Goal: Entertainment & Leisure: Consume media (video, audio)

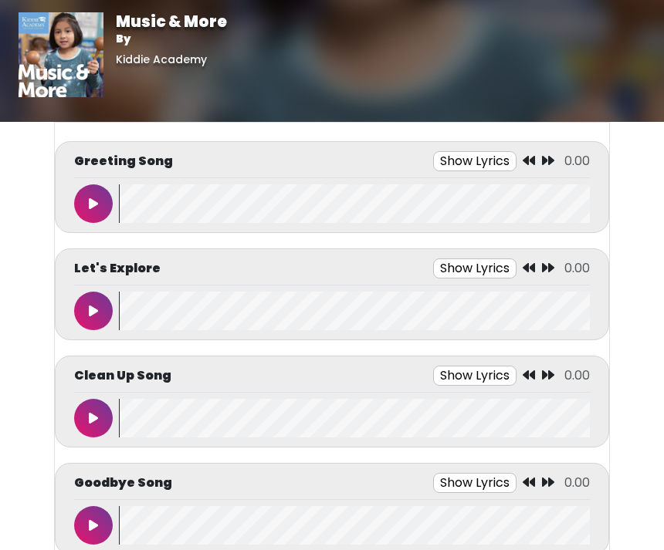
click at [107, 215] on button at bounding box center [93, 204] width 39 height 39
click at [91, 427] on button at bounding box center [93, 418] width 39 height 39
click at [442, 374] on button "Show Lyrics" at bounding box center [447, 376] width 83 height 20
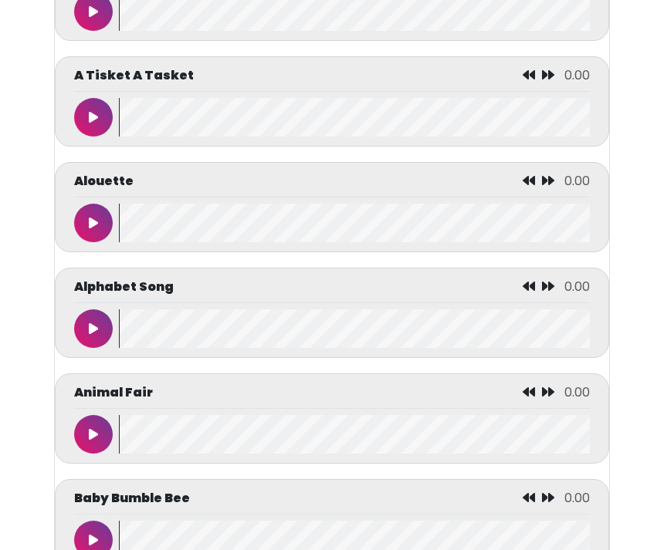
scroll to position [1170, 0]
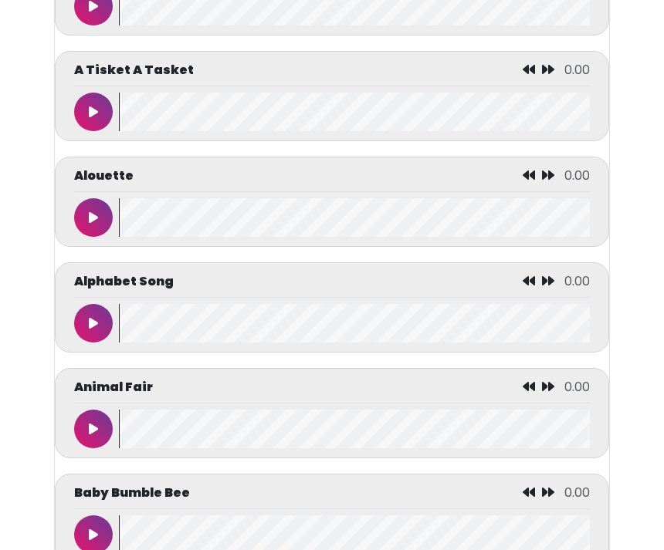
click at [88, 324] on button at bounding box center [93, 323] width 39 height 39
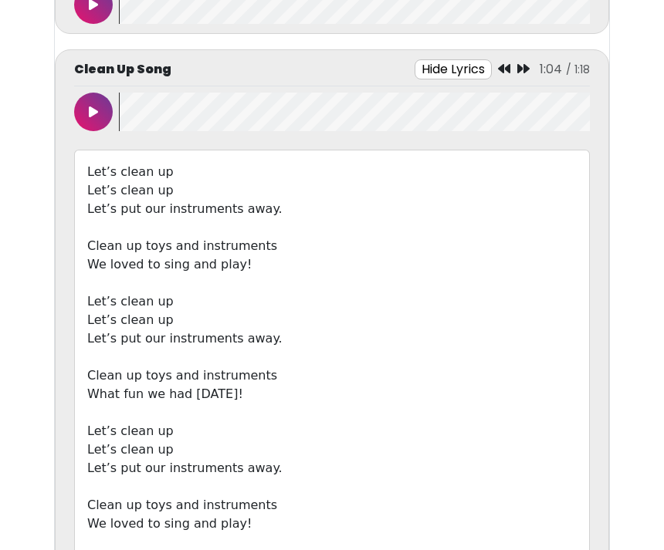
scroll to position [283, 0]
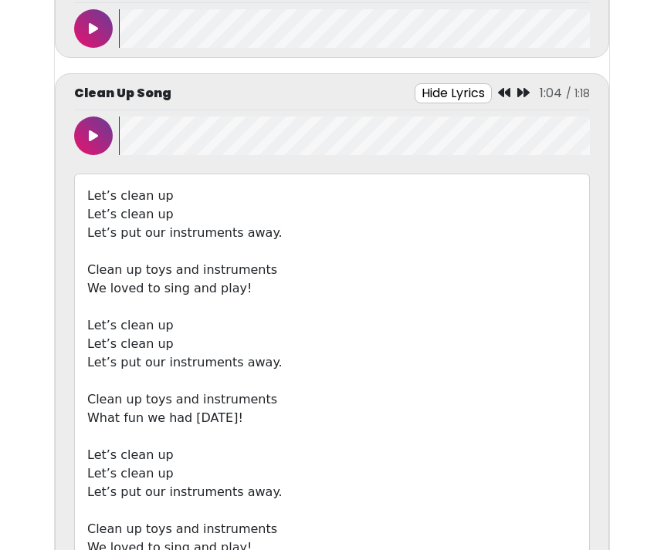
click at [93, 135] on icon at bounding box center [93, 136] width 9 height 12
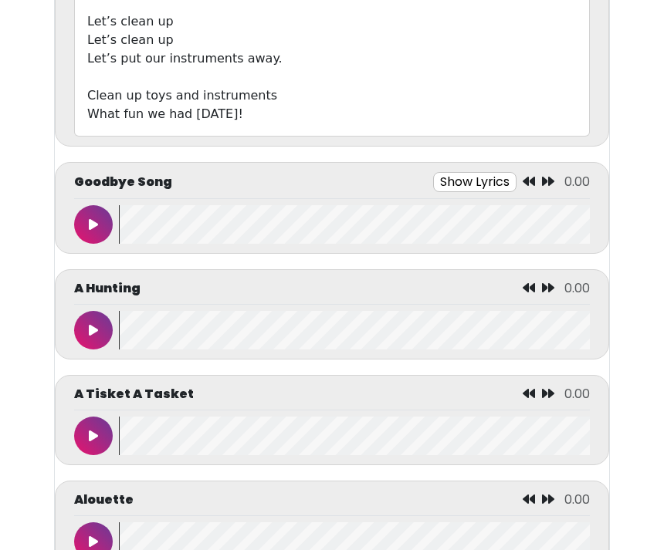
scroll to position [973, 0]
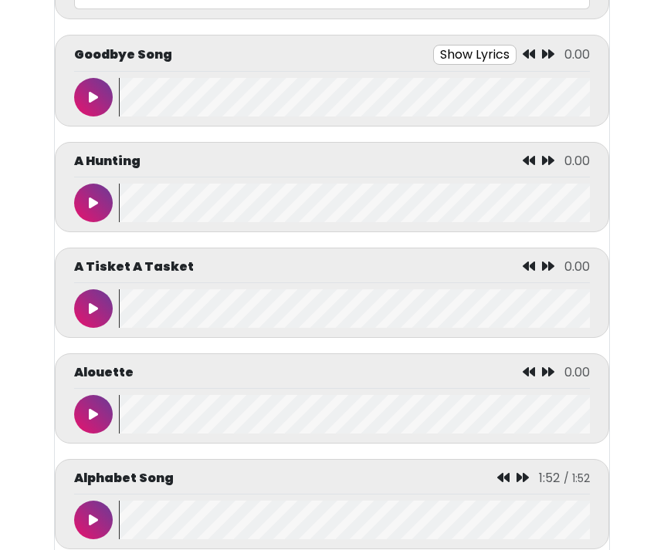
click at [93, 99] on icon at bounding box center [93, 97] width 9 height 12
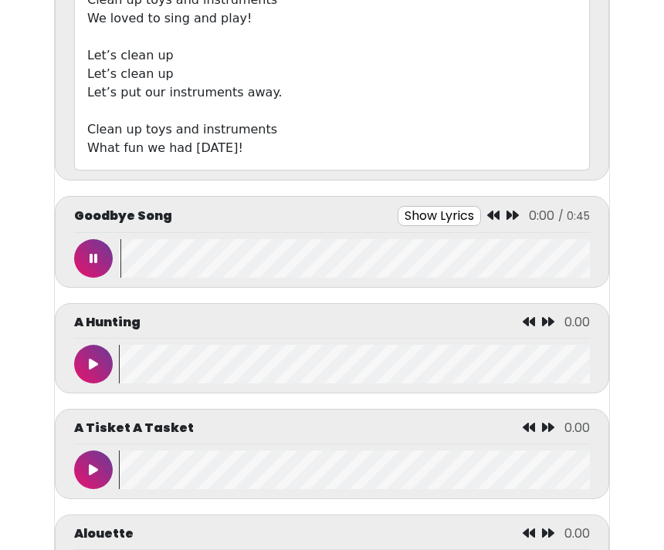
scroll to position [816, 0]
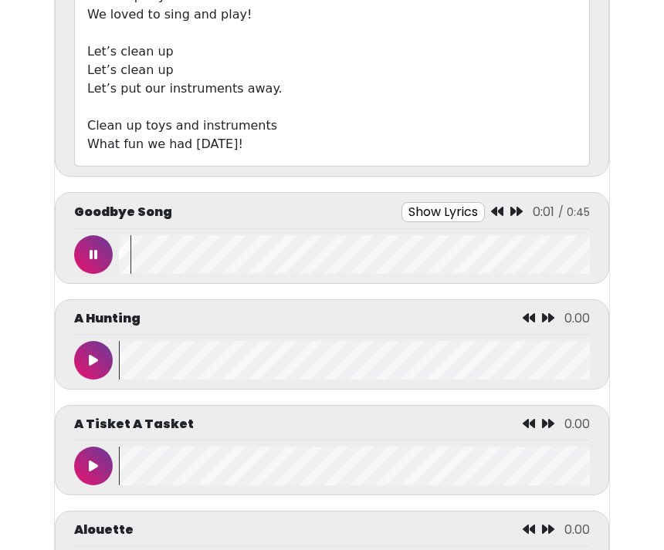
click at [444, 211] on button "Show Lyrics" at bounding box center [442, 212] width 83 height 20
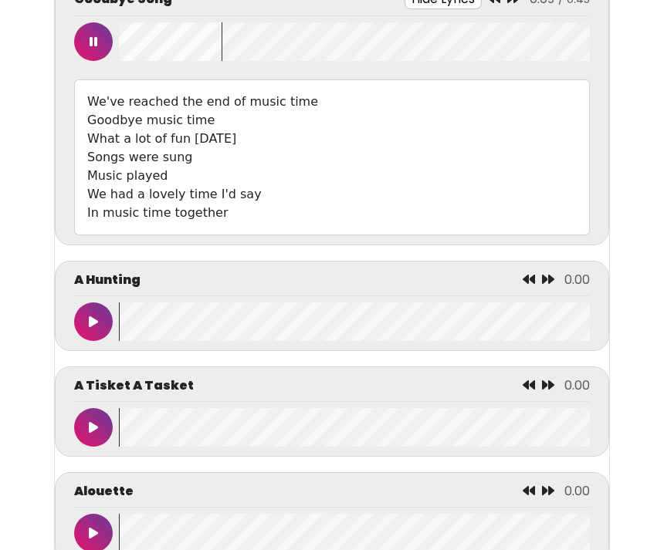
scroll to position [1013, 0]
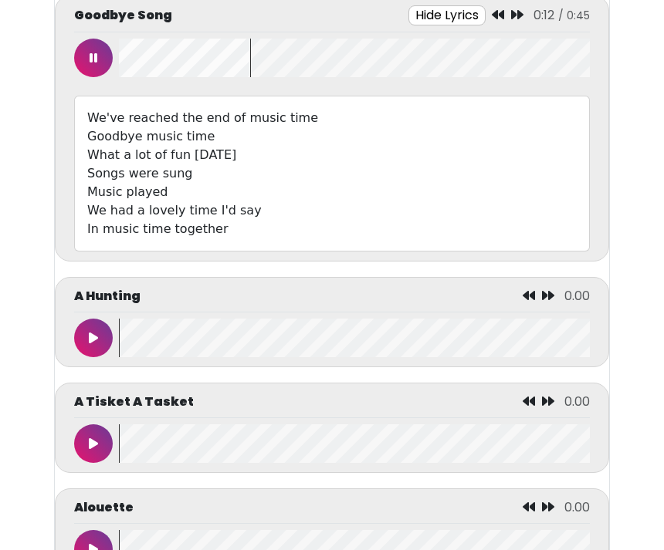
click at [304, 54] on wave at bounding box center [354, 58] width 471 height 39
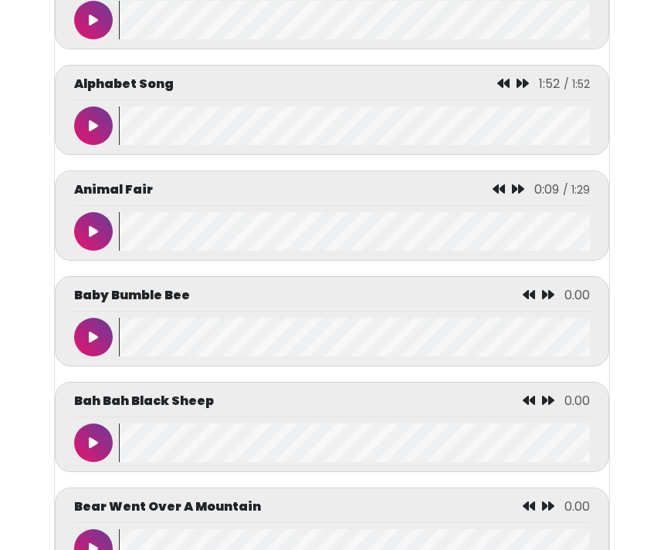
scroll to position [1546, 0]
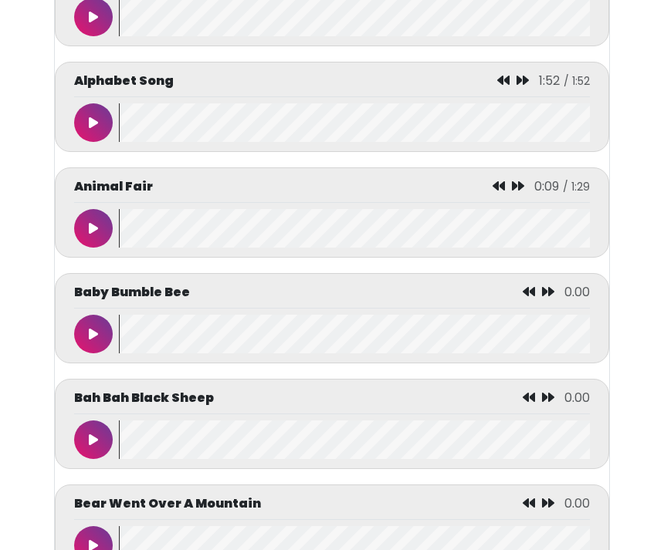
click at [102, 338] on button at bounding box center [93, 334] width 39 height 39
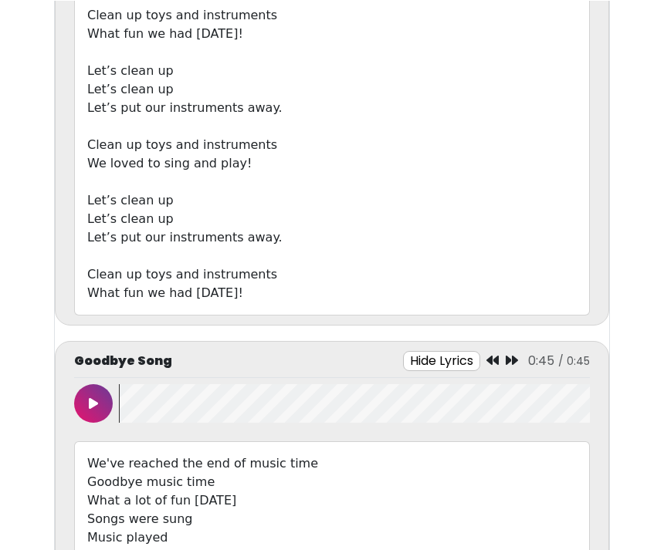
scroll to position [666, 0]
click at [447, 358] on button "Hide Lyrics" at bounding box center [441, 362] width 77 height 20
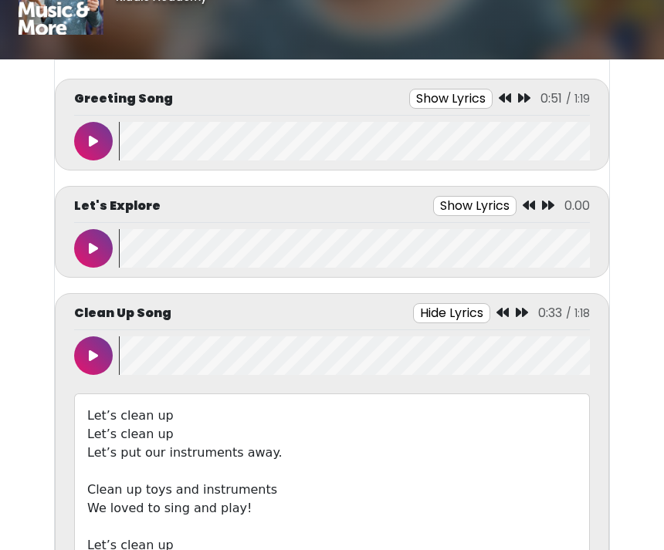
scroll to position [108, 0]
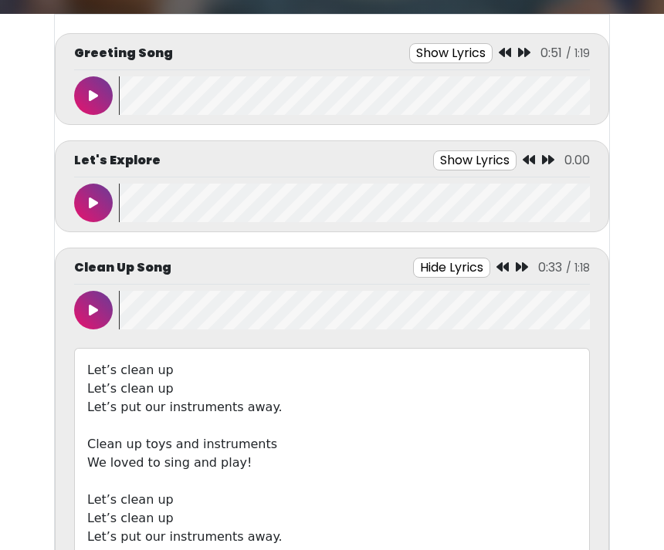
click at [92, 99] on icon at bounding box center [93, 96] width 9 height 12
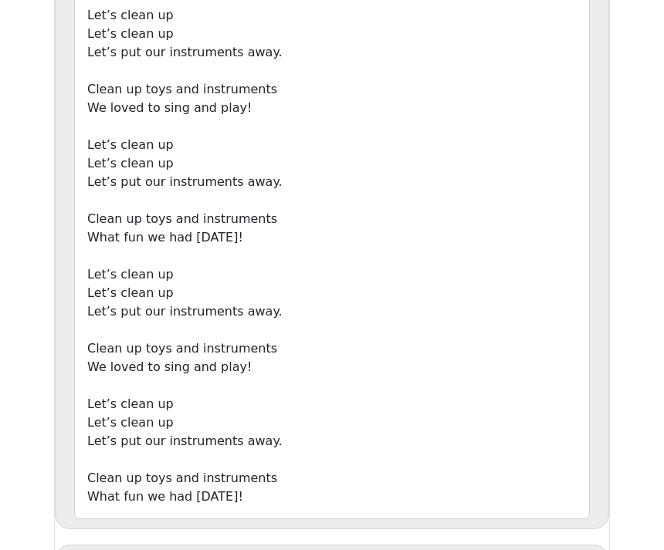
scroll to position [458, 0]
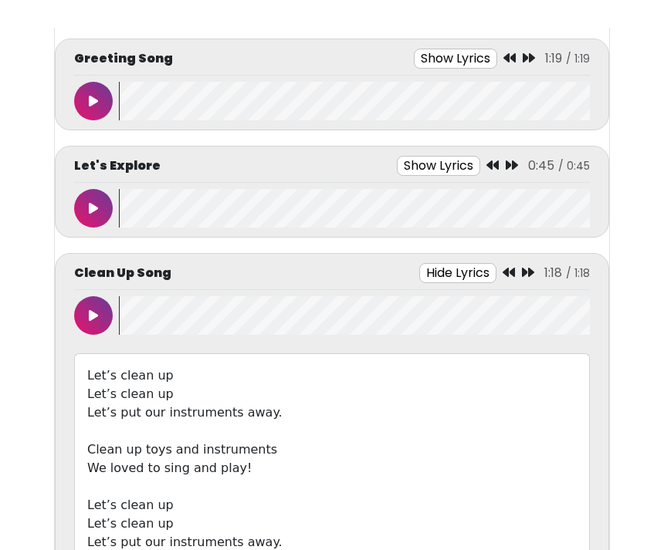
scroll to position [0, 0]
